Goal: Check status: Check status

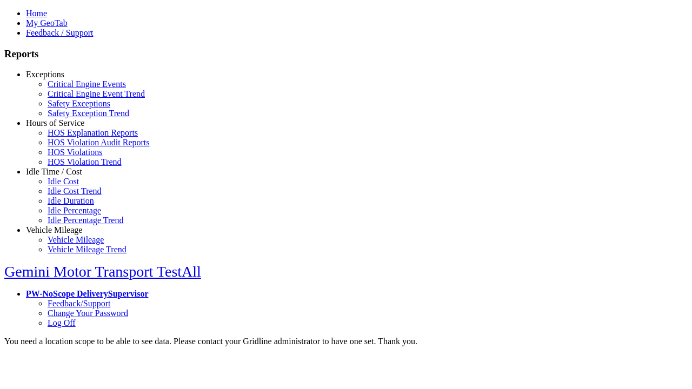
click at [62, 79] on link "Exceptions" at bounding box center [45, 74] width 38 height 9
click at [70, 108] on link "Safety Exceptions" at bounding box center [79, 103] width 63 height 9
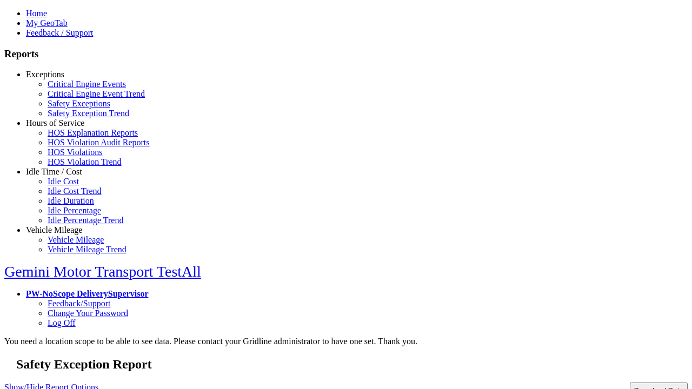
type input "**********"
